Goal: Book appointment/travel/reservation

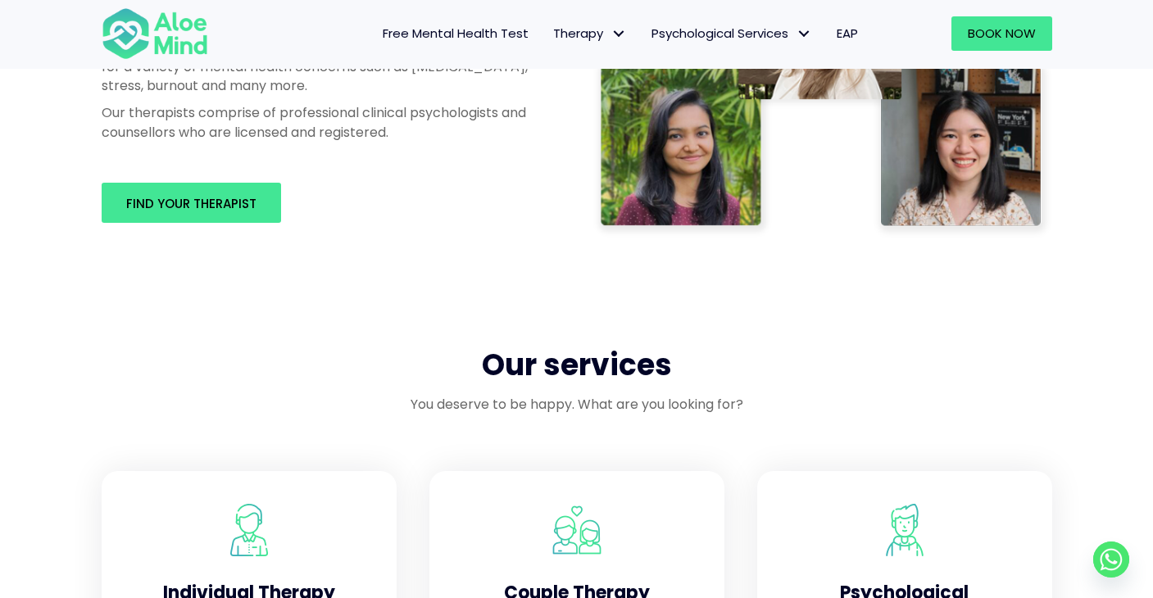
scroll to position [1270, 0]
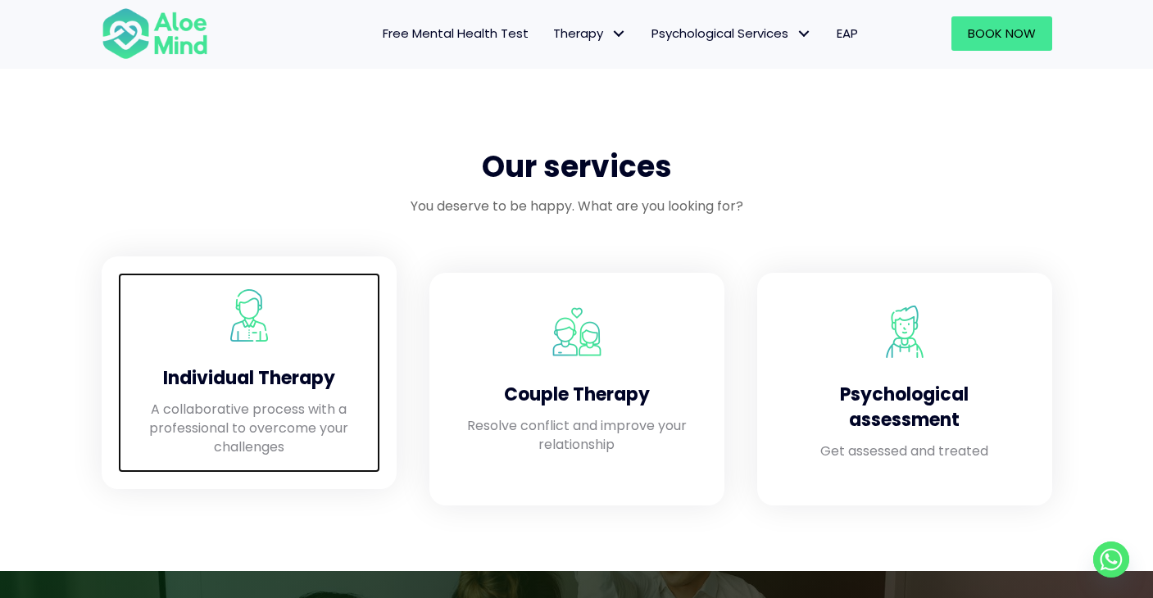
click at [298, 328] on div at bounding box center [249, 315] width 230 height 52
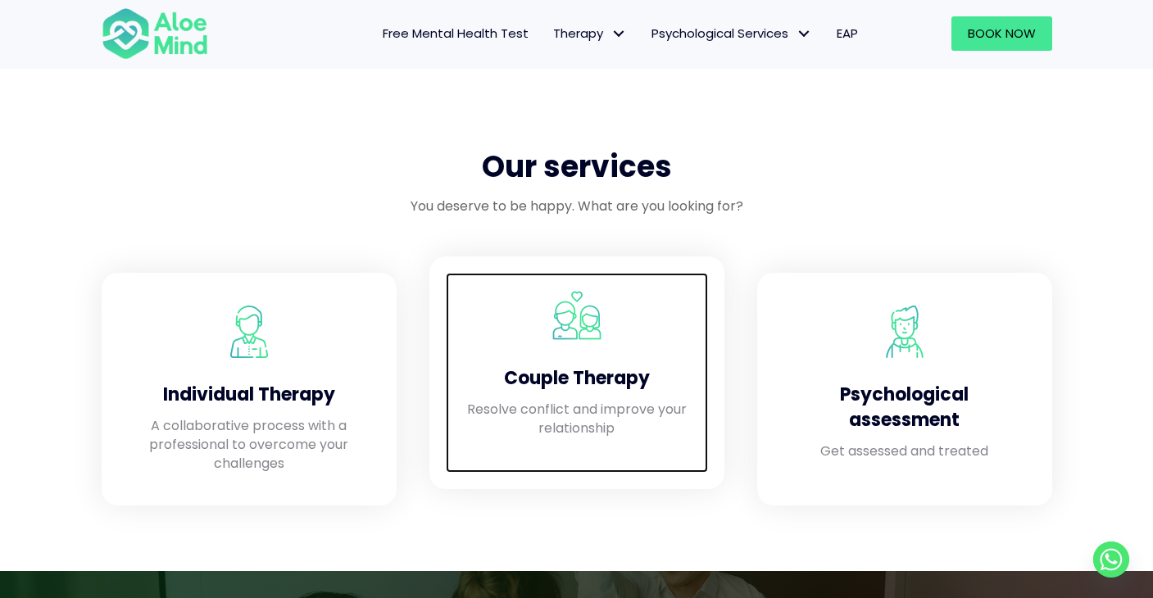
click at [615, 403] on p "Resolve conflict and improve your relationship" at bounding box center [577, 419] width 230 height 38
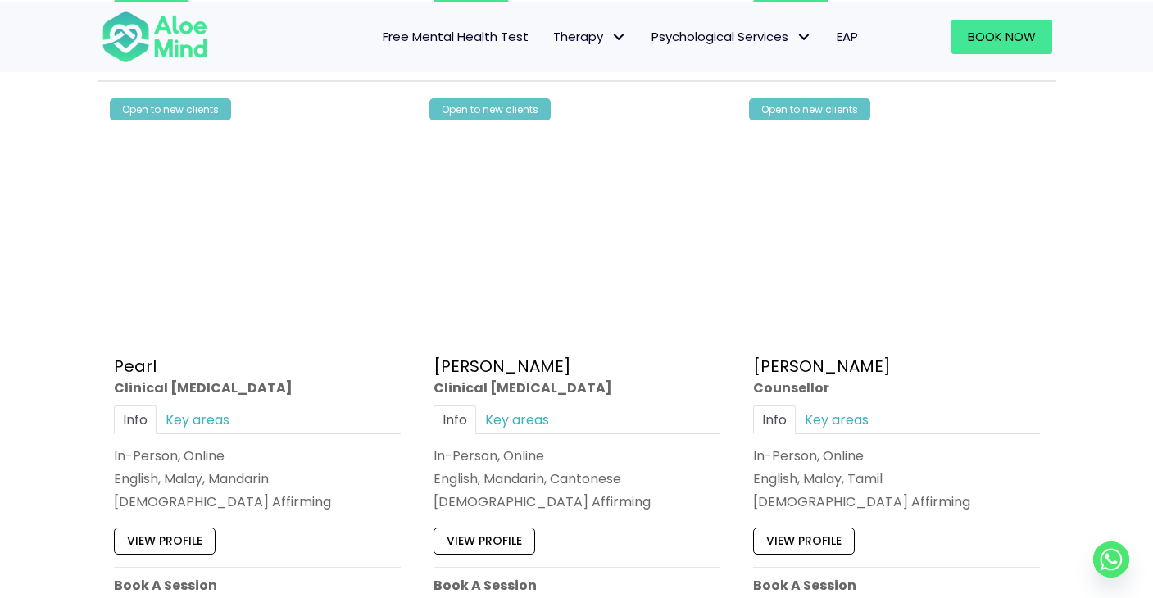
scroll to position [3895, 0]
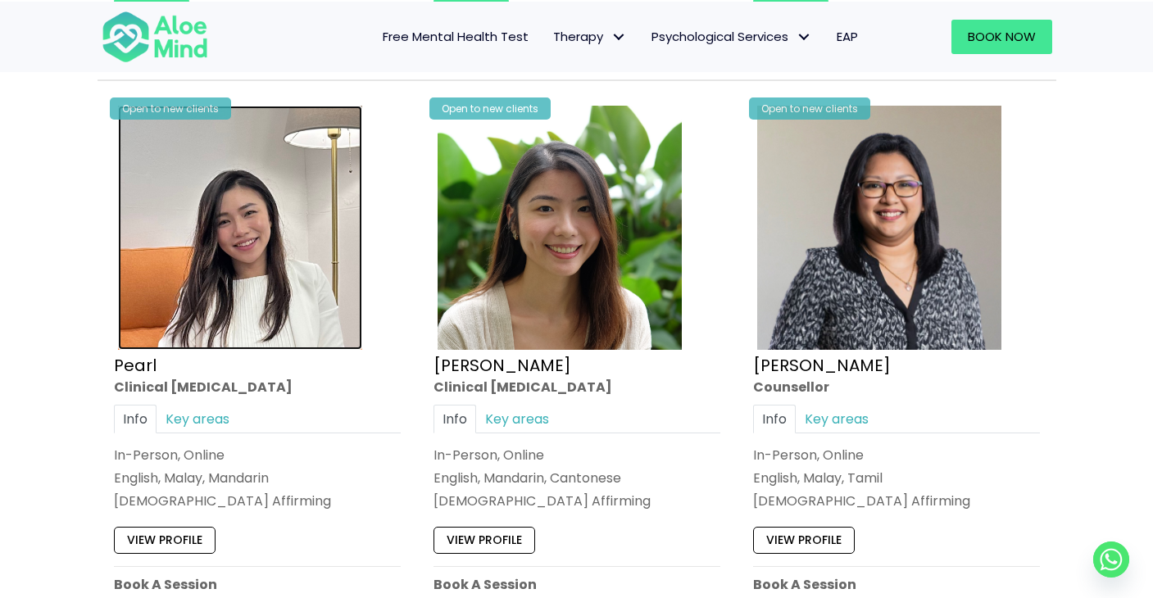
click at [292, 289] on img at bounding box center [240, 228] width 244 height 244
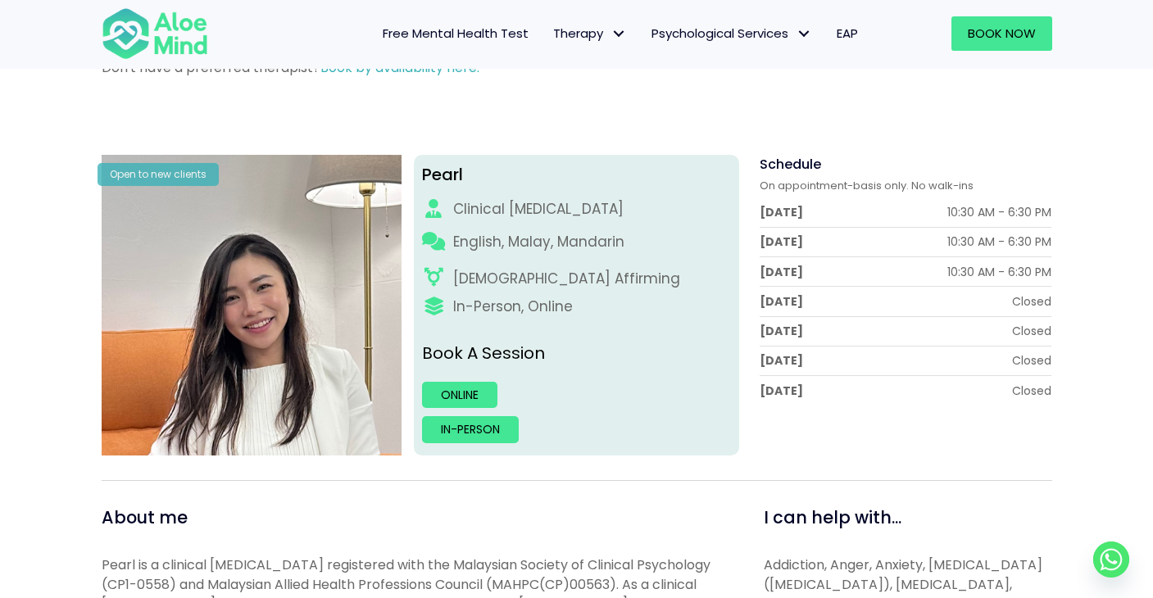
scroll to position [145, 0]
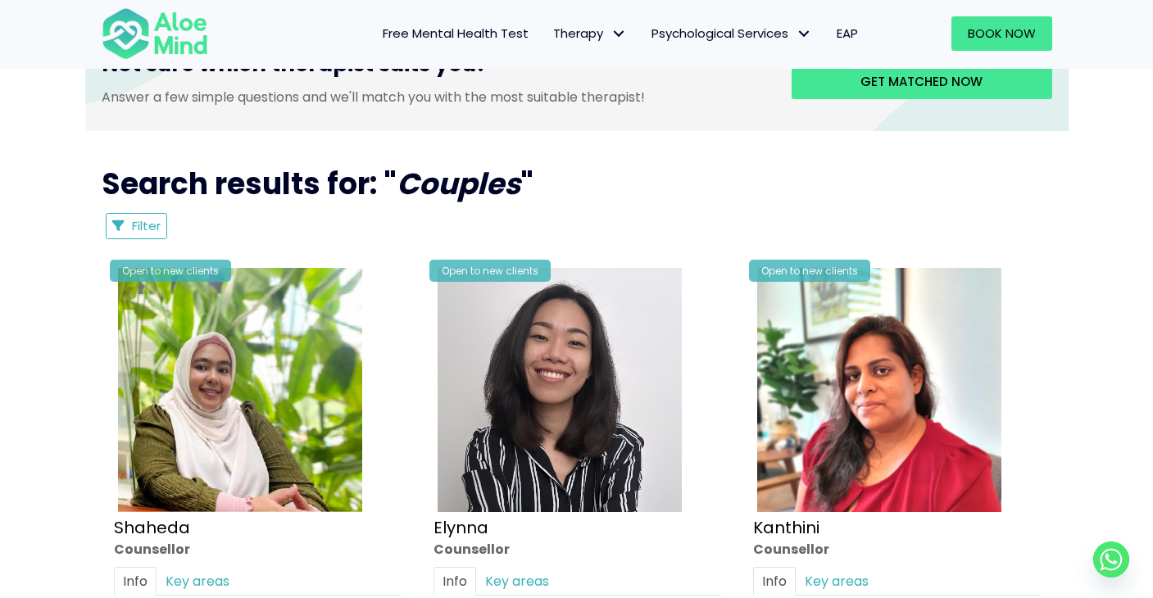
scroll to position [752, 0]
